Goal: Communication & Community: Answer question/provide support

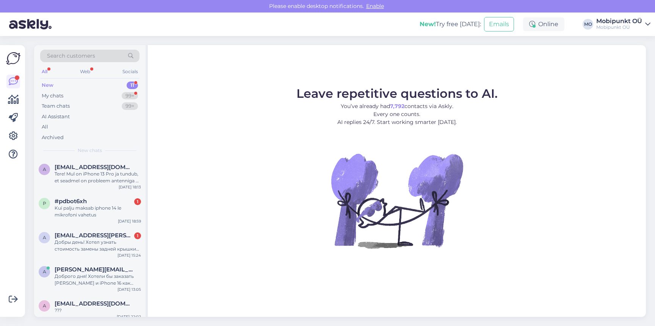
click at [99, 89] on div "New 11" at bounding box center [89, 85] width 99 height 11
click at [99, 94] on div "My chats 99+" at bounding box center [89, 96] width 99 height 11
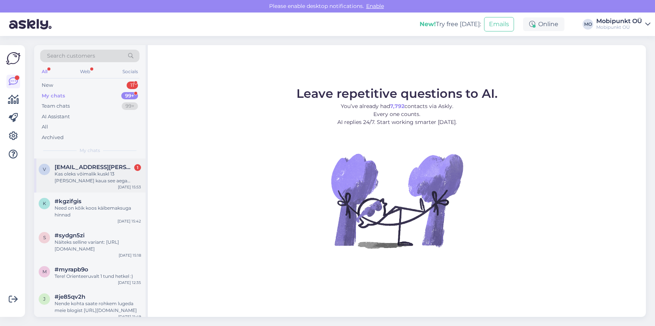
click at [95, 169] on span "[EMAIL_ADDRESS][PERSON_NAME][DOMAIN_NAME]" at bounding box center [94, 167] width 79 height 7
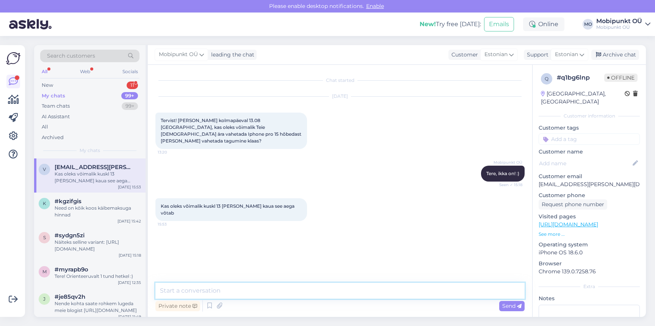
click at [209, 292] on textarea at bounding box center [339, 291] width 369 height 16
type textarea "On võimalik ikka, sama päeva õhtuks saate telefoni tervena tagasi."
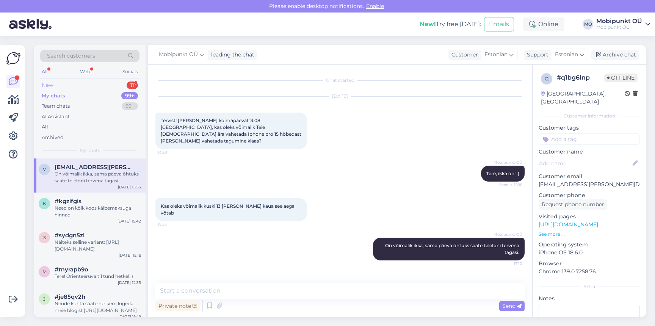
click at [76, 89] on div "New 11" at bounding box center [89, 85] width 99 height 11
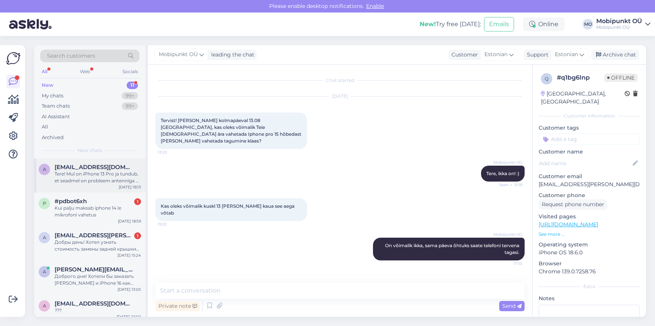
click at [95, 185] on div "a [EMAIL_ADDRESS][DOMAIN_NAME] Tere! Mul on iPhone 13 Pro ja tundub, et seadmel…" at bounding box center [89, 175] width 111 height 34
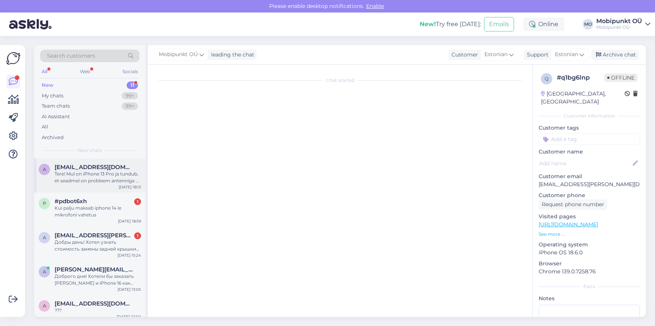
scroll to position [16, 0]
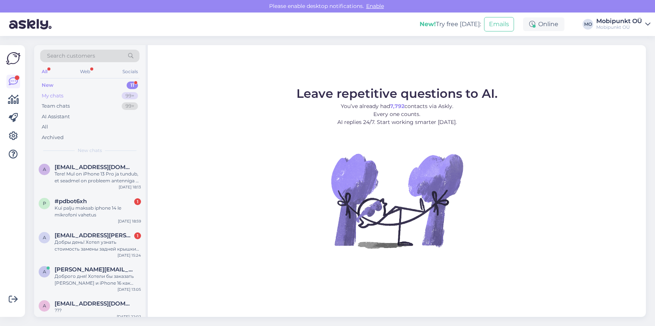
click at [75, 96] on div "My chats 99+" at bounding box center [89, 96] width 99 height 11
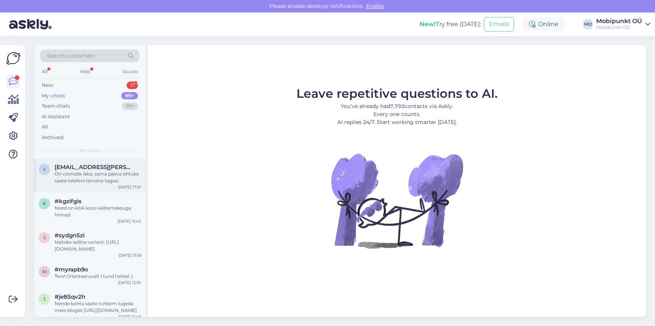
click at [86, 163] on div "v [EMAIL_ADDRESS][PERSON_NAME][DOMAIN_NAME] On võimalik ikka, sama päeva õhtuks…" at bounding box center [89, 175] width 111 height 34
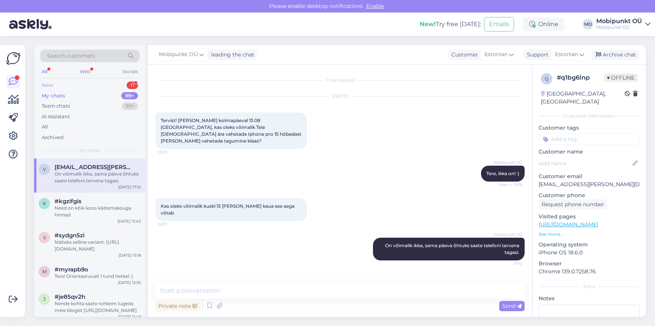
click at [89, 84] on div "New 11" at bounding box center [89, 85] width 99 height 11
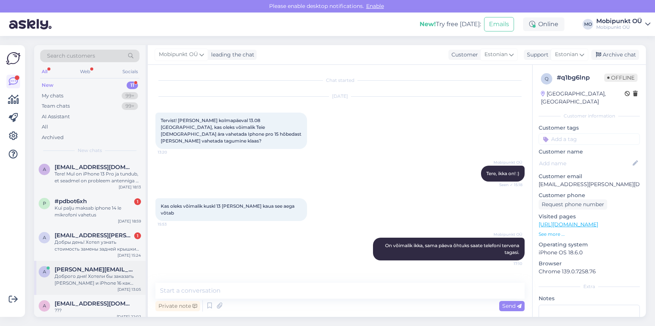
click at [72, 268] on span "[PERSON_NAME][EMAIL_ADDRESS][DOMAIN_NAME]" at bounding box center [94, 269] width 79 height 7
